Goal: Task Accomplishment & Management: Manage account settings

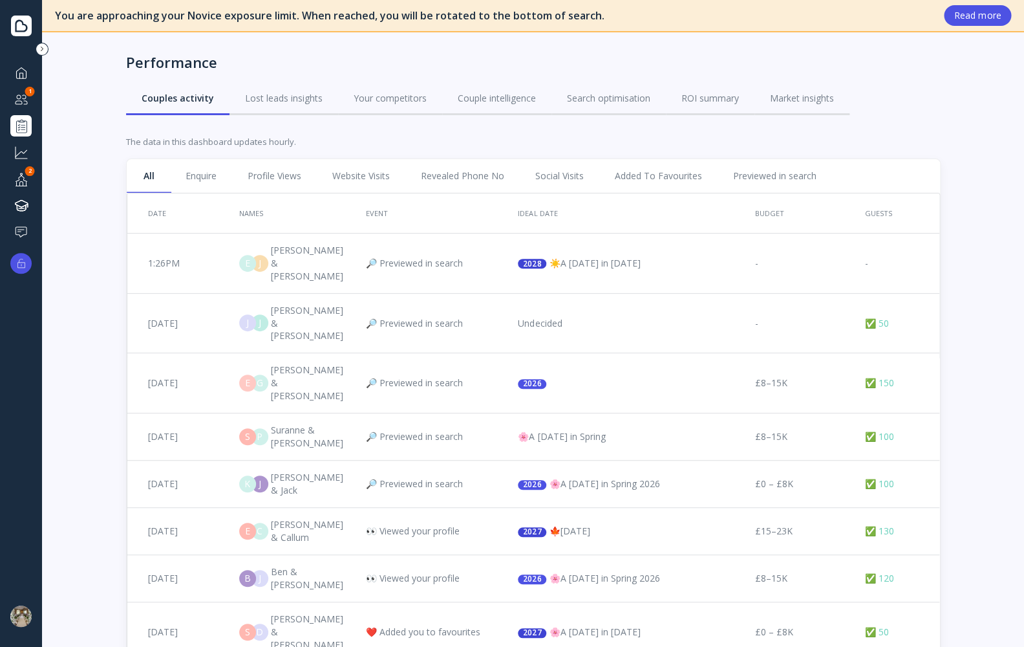
scroll to position [556, 0]
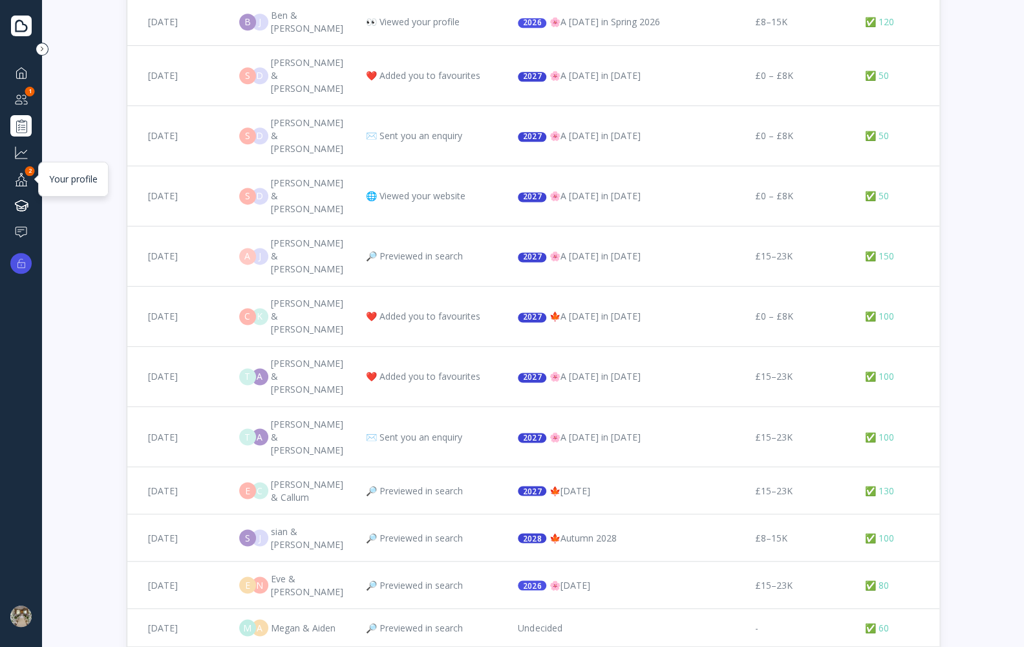
click at [23, 177] on div at bounding box center [22, 179] width 16 height 16
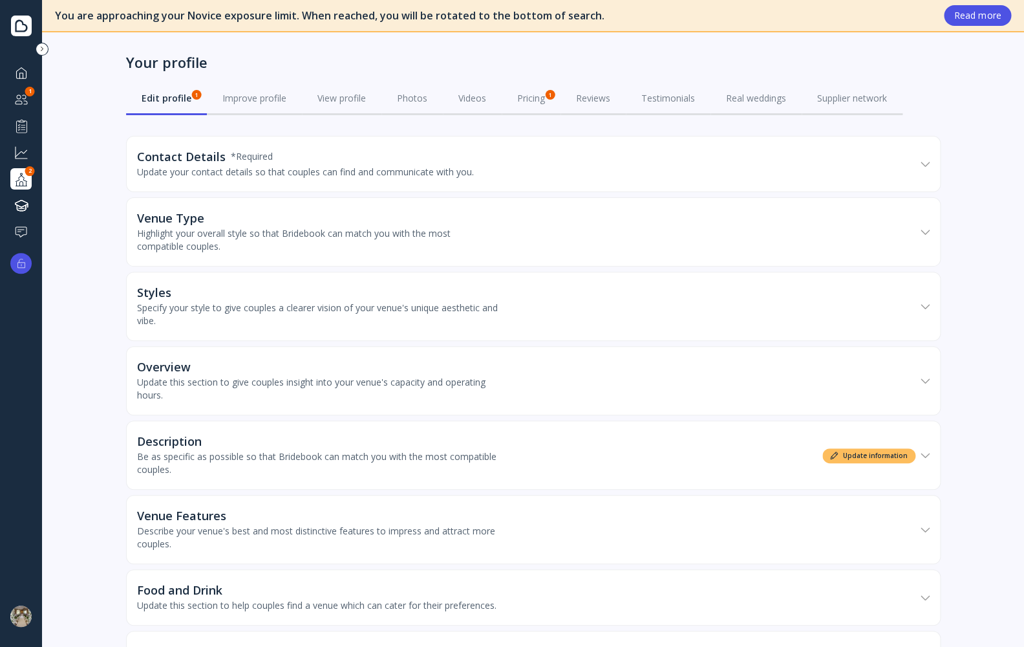
scroll to position [20, 0]
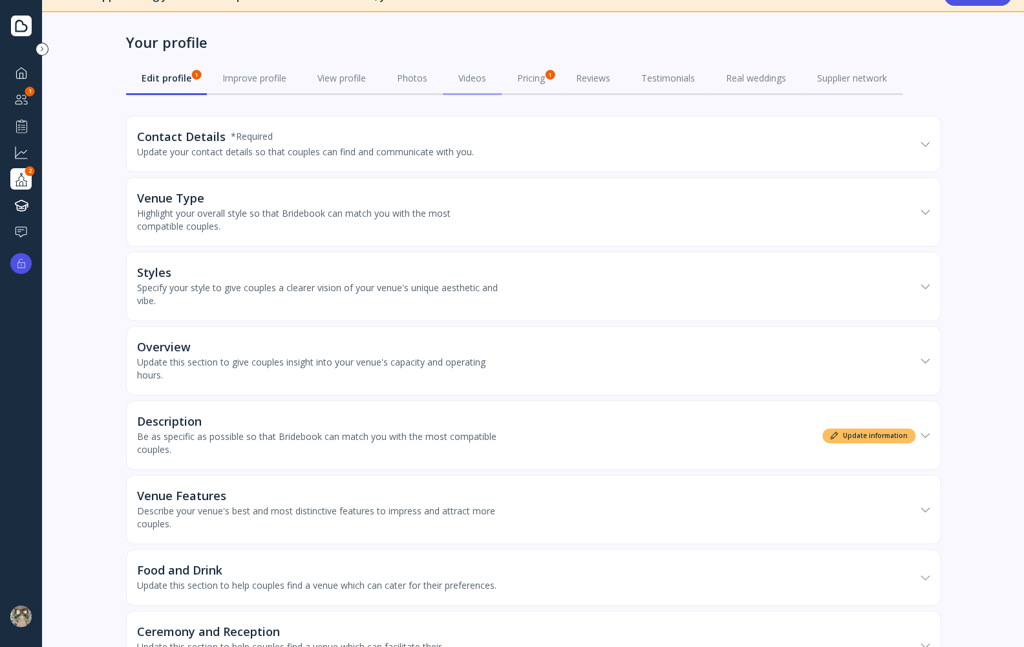
click at [461, 80] on div "Videos" at bounding box center [473, 78] width 28 height 13
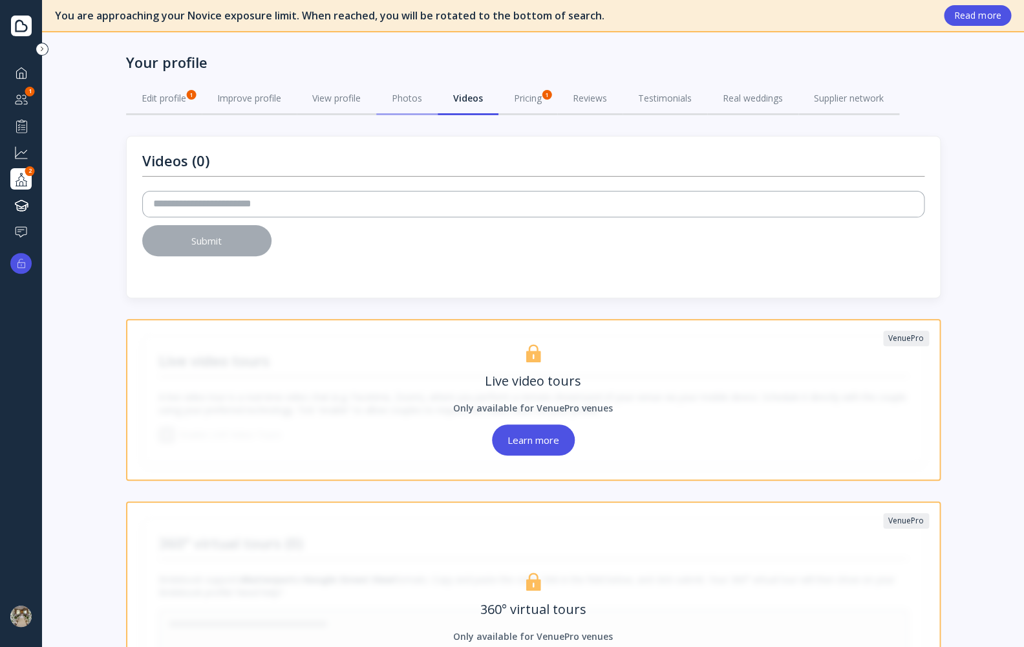
click at [416, 101] on div "Photos" at bounding box center [407, 98] width 30 height 13
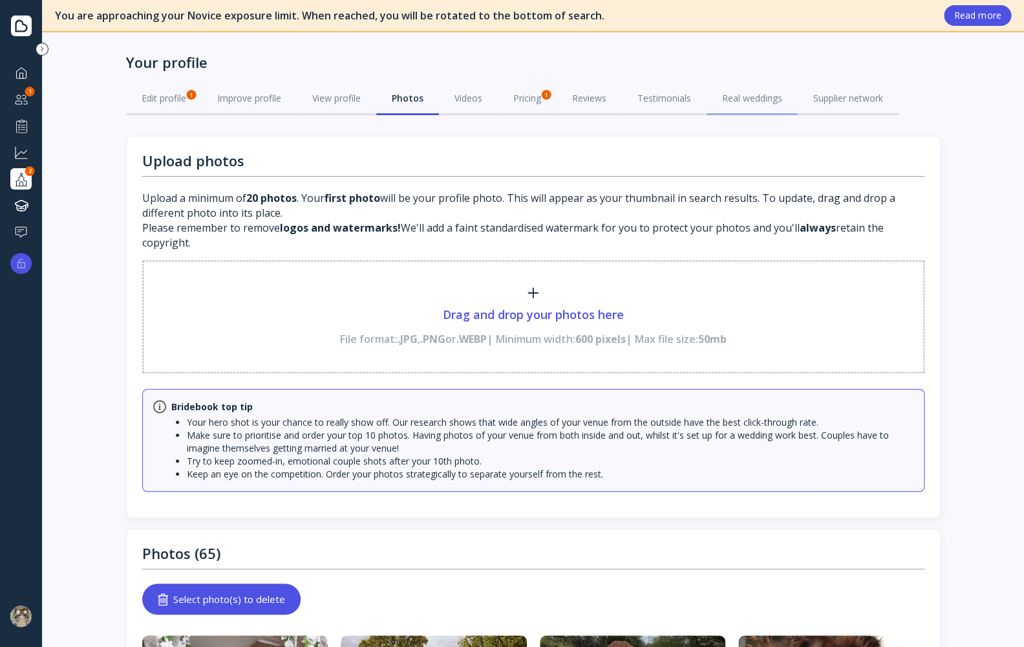
click at [733, 98] on div "Real weddings" at bounding box center [752, 98] width 60 height 13
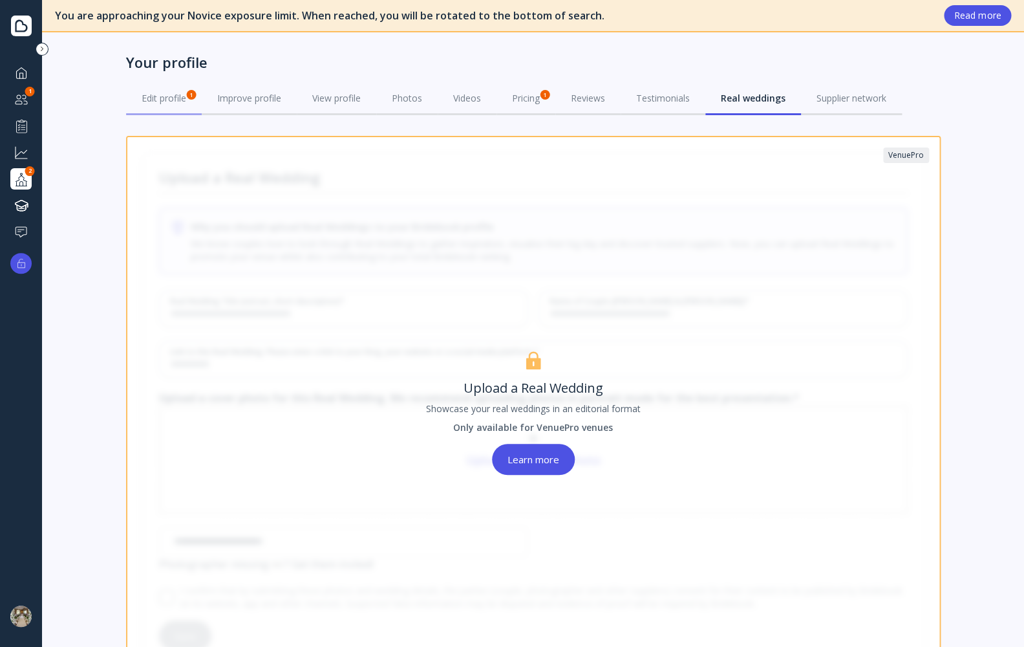
click at [153, 92] on div "Edit profile 1" at bounding box center [164, 98] width 45 height 13
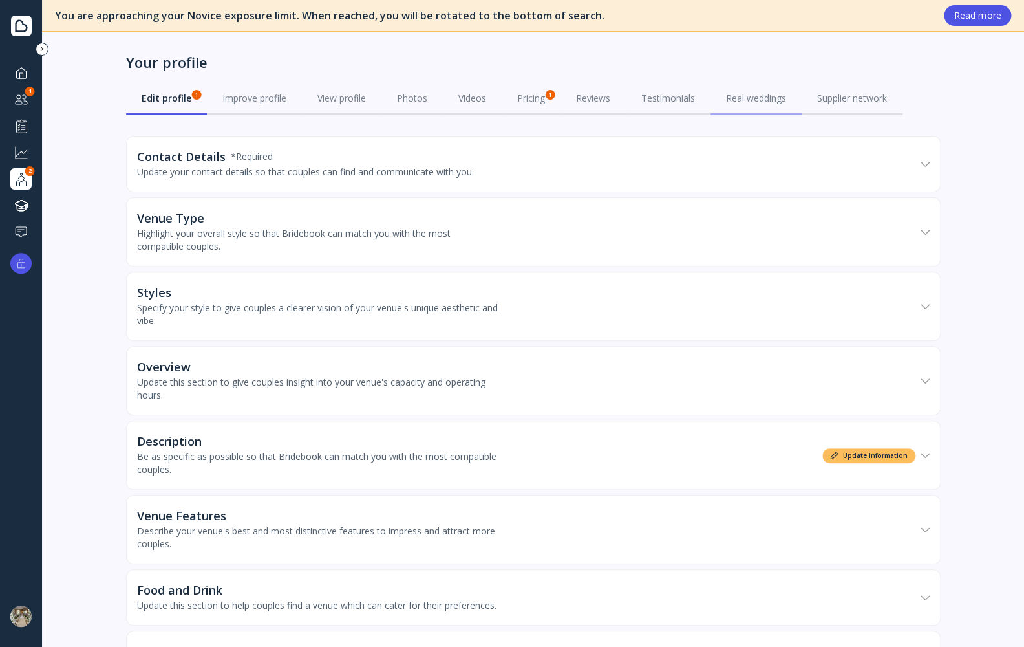
click at [772, 99] on div "Real weddings" at bounding box center [756, 98] width 60 height 13
